Goal: Task Accomplishment & Management: Complete application form

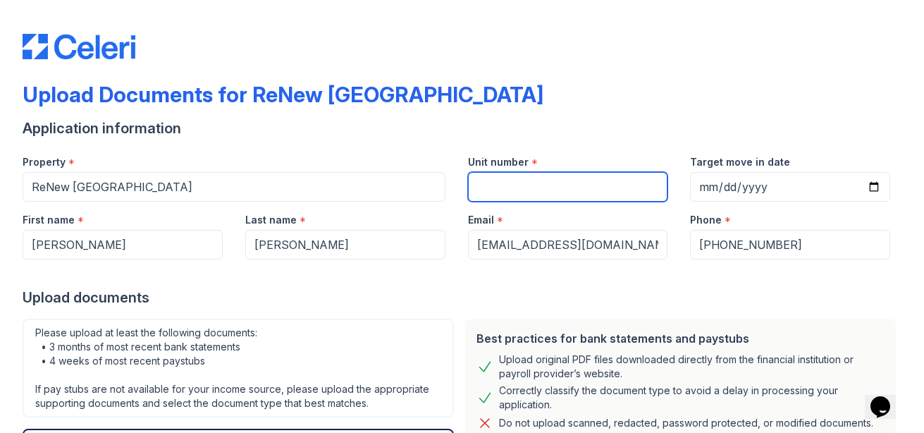
drag, startPoint x: 0, startPoint y: 0, endPoint x: 539, endPoint y: 196, distance: 573.9
click at [539, 185] on input "Unit number" at bounding box center [568, 187] width 200 height 30
type input "1L"
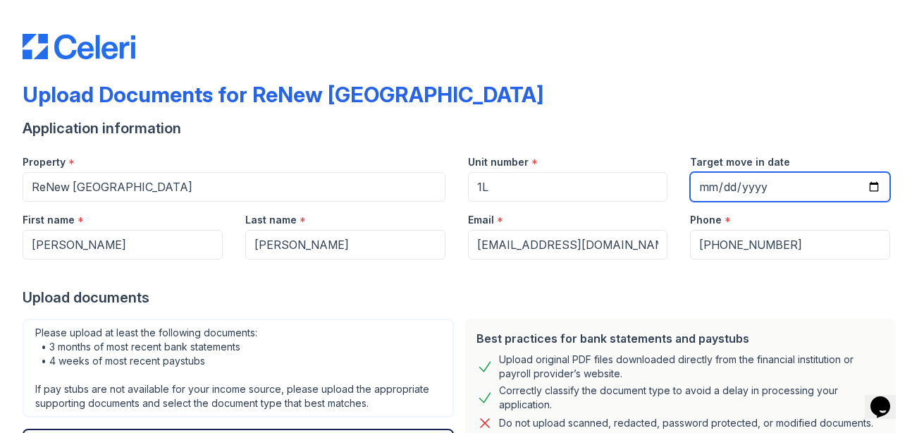
click at [701, 183] on input "Target move in date" at bounding box center [790, 187] width 200 height 30
type input "[DATE]"
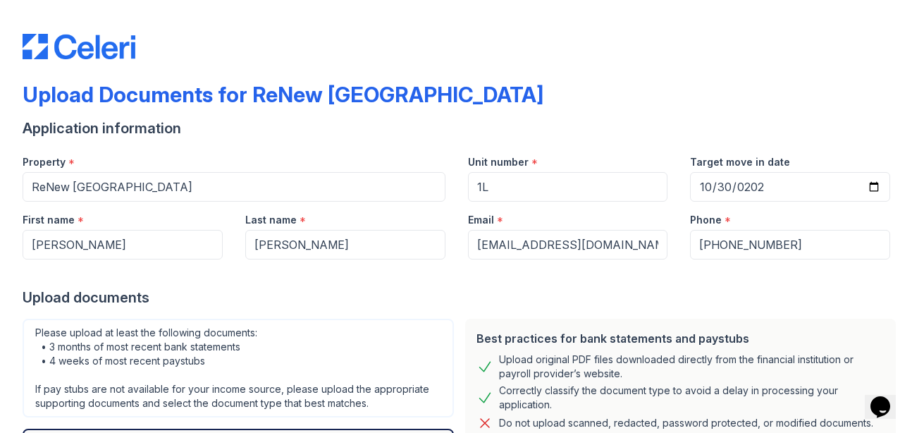
click at [671, 132] on div "Application information" at bounding box center [462, 128] width 879 height 20
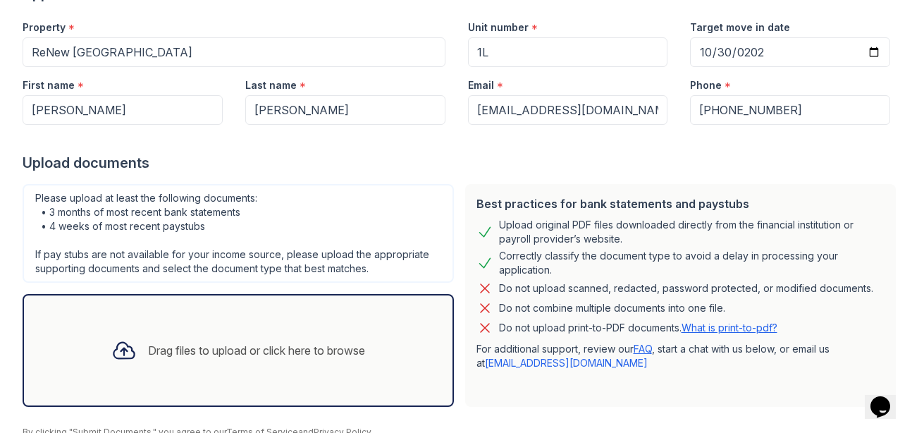
scroll to position [196, 0]
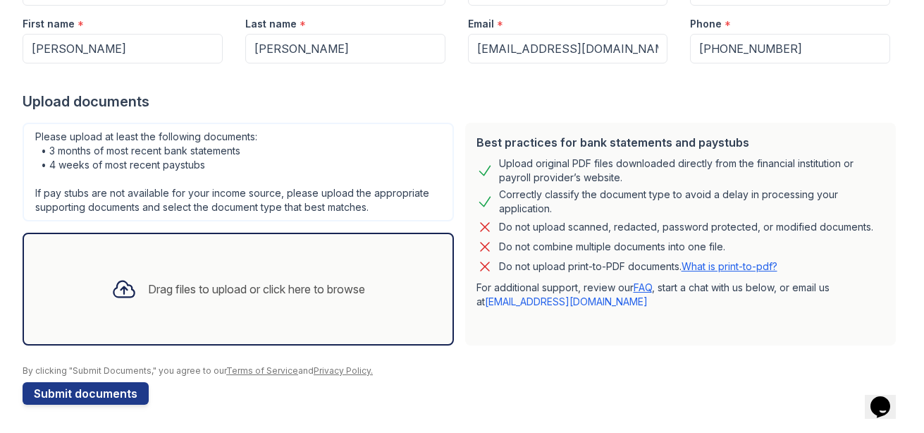
click at [241, 284] on div "Drag files to upload or click here to browse" at bounding box center [256, 289] width 217 height 17
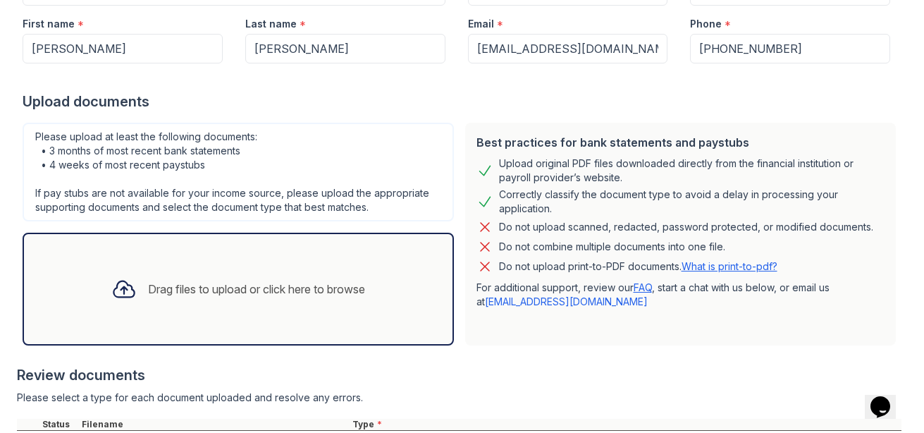
click at [295, 273] on div "Drag files to upload or click here to browse" at bounding box center [238, 289] width 276 height 48
click at [334, 299] on div "Drag files to upload or click here to browse" at bounding box center [238, 289] width 276 height 48
click at [319, 287] on div "Drag files to upload or click here to browse" at bounding box center [256, 289] width 217 height 17
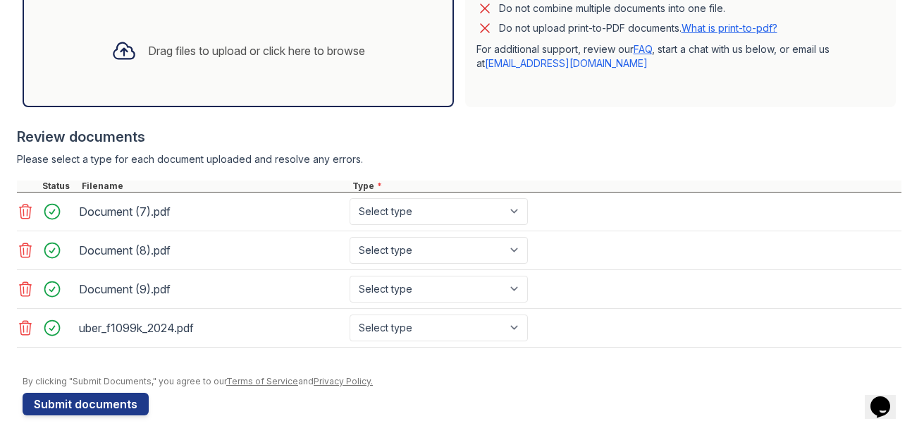
scroll to position [435, 0]
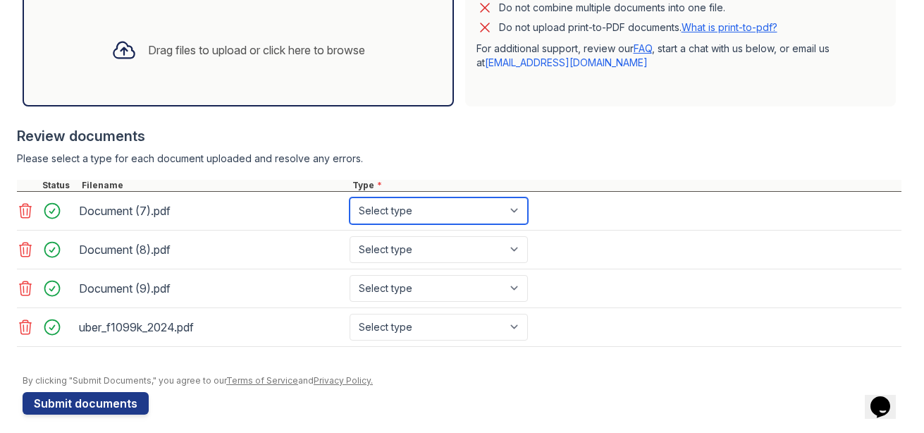
click at [396, 218] on select "Select type Paystub Bank Statement Offer Letter Tax Documents Benefit Award Let…" at bounding box center [439, 210] width 178 height 27
select select "bank_statement"
click at [350, 197] on select "Select type Paystub Bank Statement Offer Letter Tax Documents Benefit Award Let…" at bounding box center [439, 210] width 178 height 27
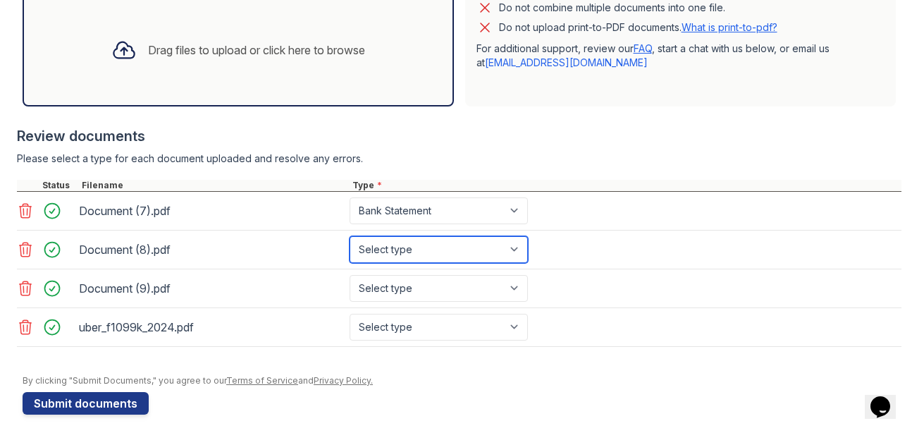
click at [392, 246] on select "Select type Paystub Bank Statement Offer Letter Tax Documents Benefit Award Let…" at bounding box center [439, 249] width 178 height 27
select select "bank_statement"
click at [350, 236] on select "Select type Paystub Bank Statement Offer Letter Tax Documents Benefit Award Let…" at bounding box center [439, 249] width 178 height 27
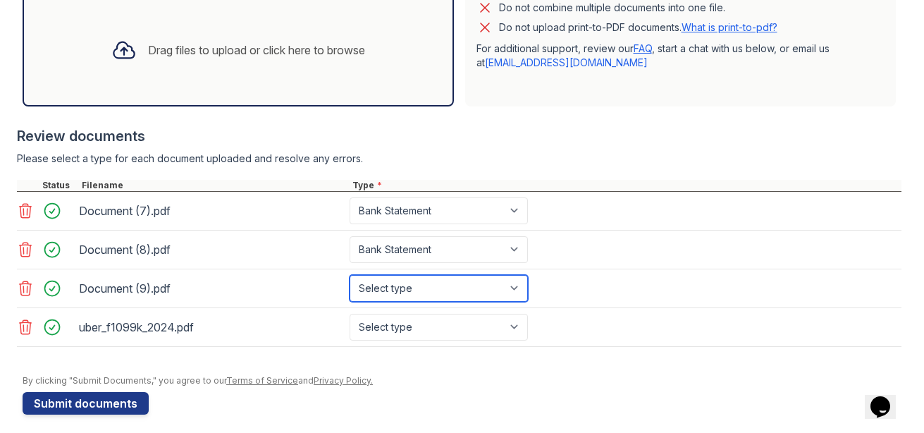
click at [400, 296] on select "Select type Paystub Bank Statement Offer Letter Tax Documents Benefit Award Let…" at bounding box center [439, 288] width 178 height 27
select select "bank_statement"
click at [350, 275] on select "Select type Paystub Bank Statement Offer Letter Tax Documents Benefit Award Let…" at bounding box center [439, 288] width 178 height 27
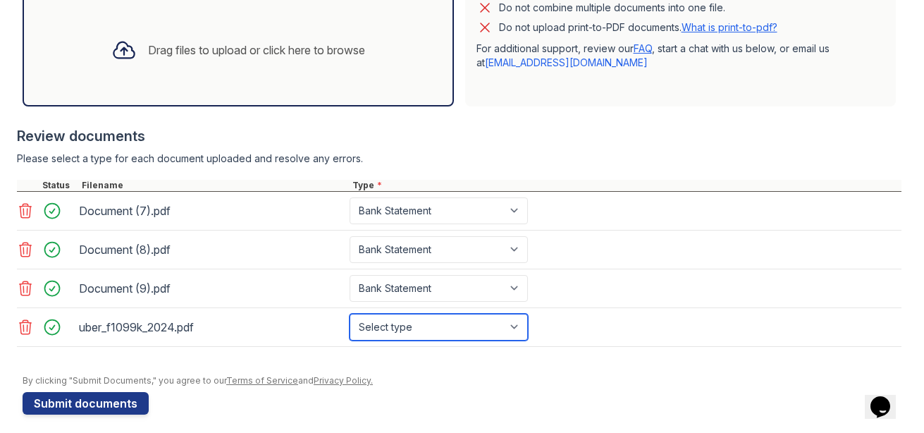
click at [415, 325] on select "Select type Paystub Bank Statement Offer Letter Tax Documents Benefit Award Let…" at bounding box center [439, 327] width 178 height 27
select select "tax_documents"
click at [350, 314] on select "Select type Paystub Bank Statement Offer Letter Tax Documents Benefit Award Let…" at bounding box center [439, 327] width 178 height 27
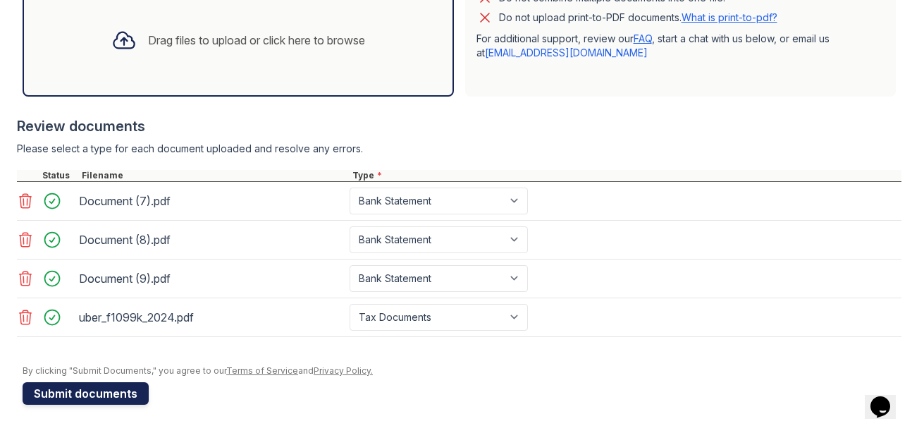
click at [126, 396] on button "Submit documents" at bounding box center [86, 393] width 126 height 23
